Goal: Obtain resource: Download file/media

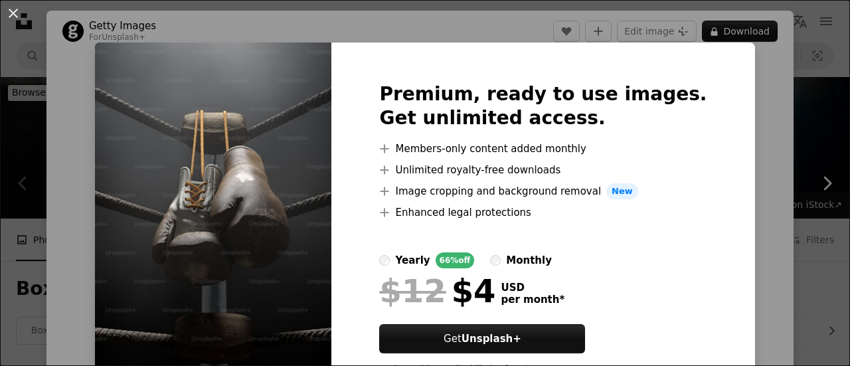
scroll to position [266, 0]
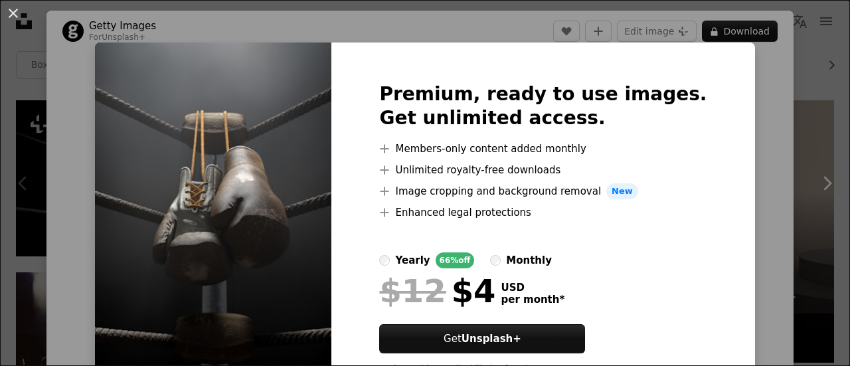
click at [737, 135] on div "An X shape Premium, ready to use images. Get unlimited access. A plus sign Memb…" at bounding box center [425, 183] width 850 height 366
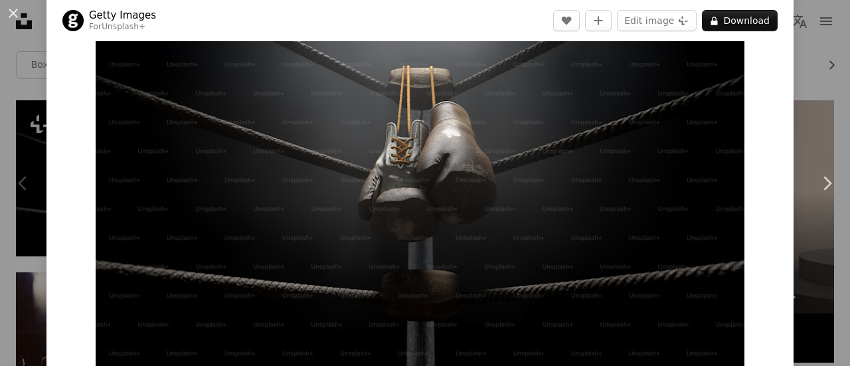
scroll to position [199, 0]
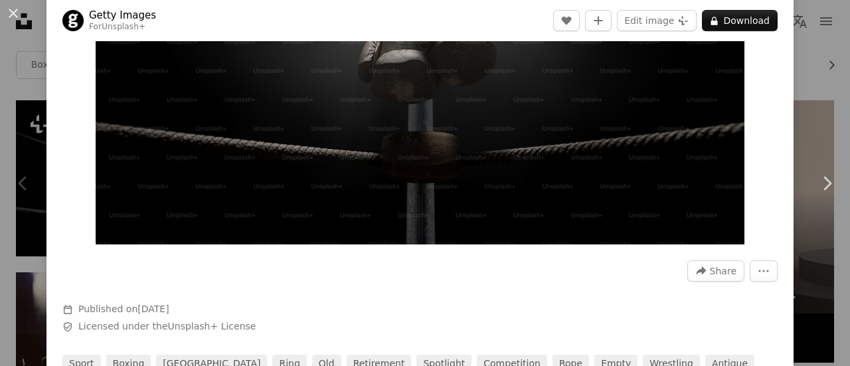
click at [530, 159] on img "Zoom in on this image" at bounding box center [420, 51] width 649 height 385
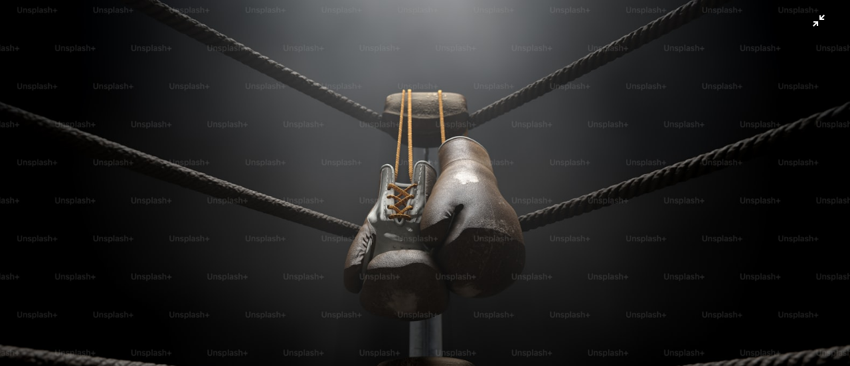
scroll to position [64, 0]
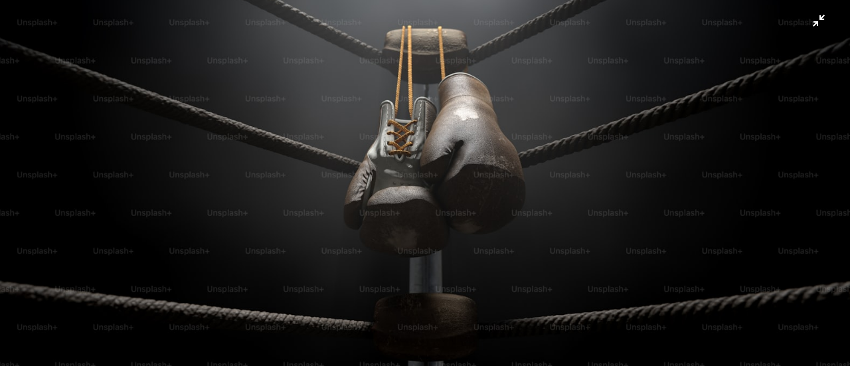
click at [530, 158] on img "Zoom out on this image" at bounding box center [424, 189] width 851 height 506
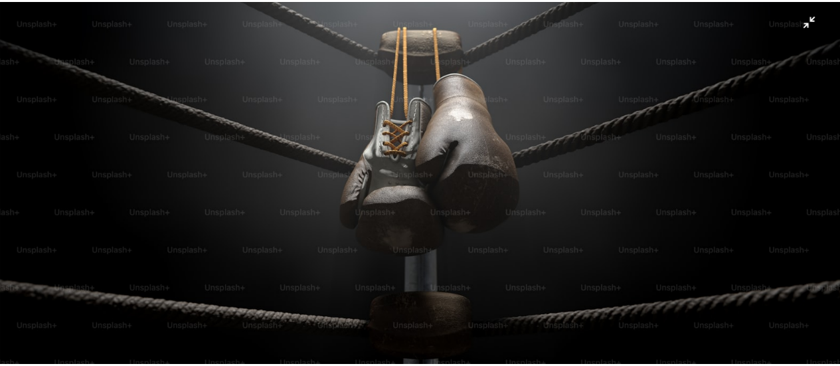
scroll to position [78, 0]
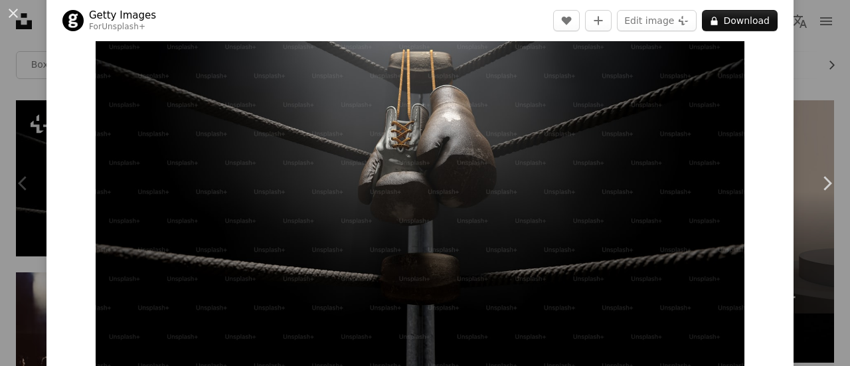
drag, startPoint x: 12, startPoint y: 10, endPoint x: 89, endPoint y: 39, distance: 82.1
click at [12, 10] on button "An X shape" at bounding box center [13, 13] width 16 height 16
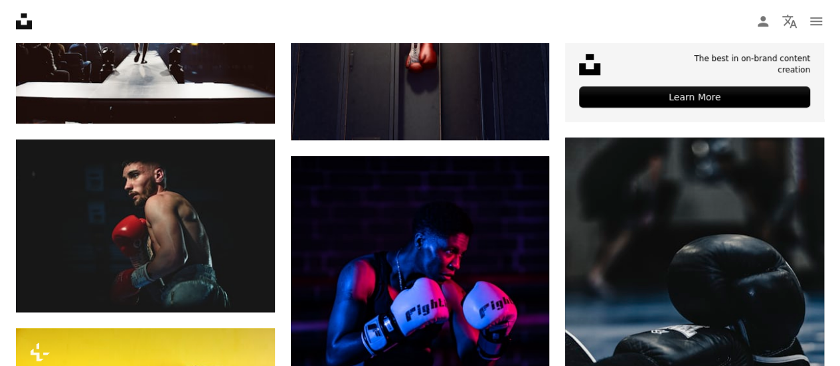
scroll to position [598, 0]
